Goal: Navigation & Orientation: Go to known website

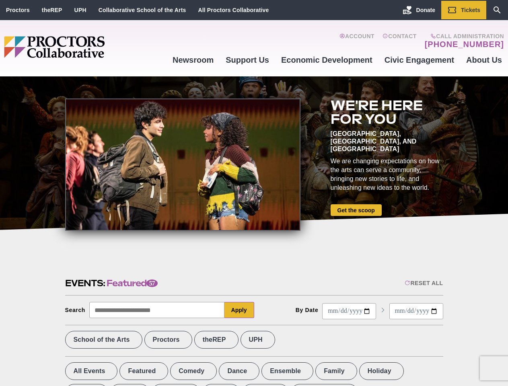
click at [254, 193] on div at bounding box center [182, 165] width 235 height 132
click at [423, 283] on div "Reset All" at bounding box center [424, 283] width 38 height 6
click at [239, 310] on button "Apply" at bounding box center [240, 310] width 30 height 16
